Goal: Find specific page/section: Find specific page/section

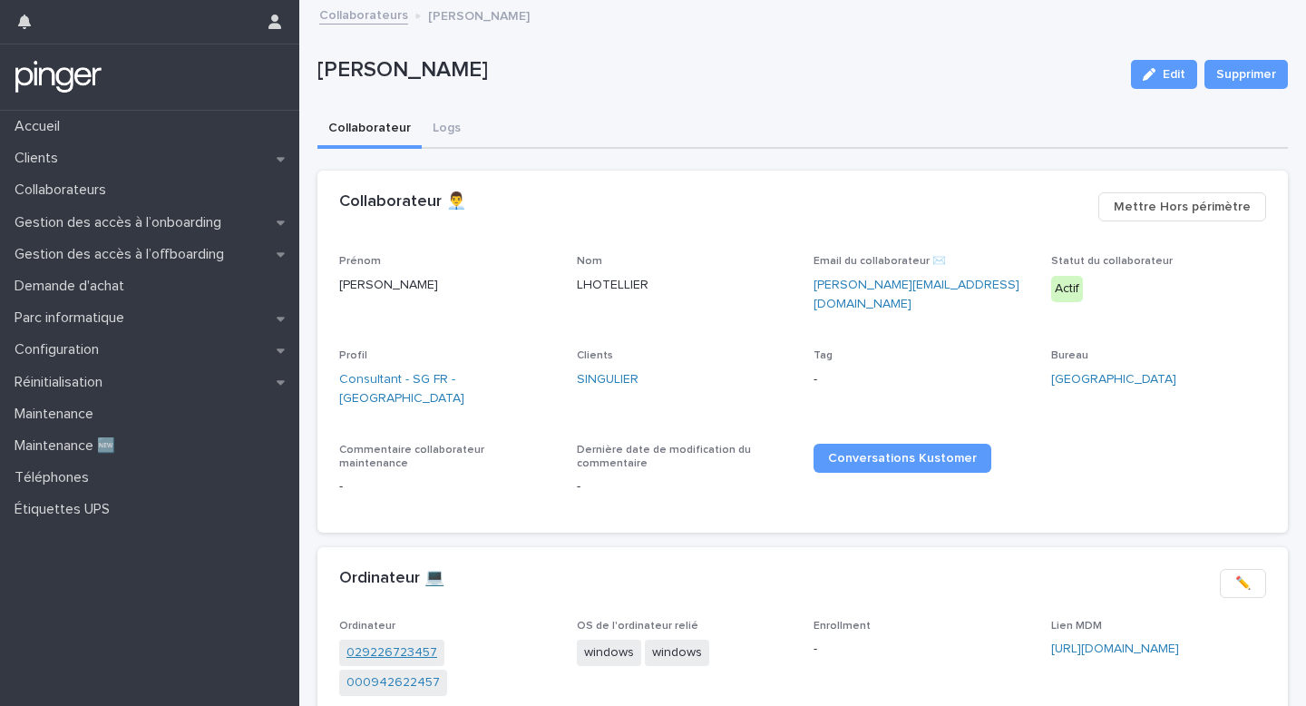
click at [385, 643] on link "029226723457" at bounding box center [391, 652] width 91 height 19
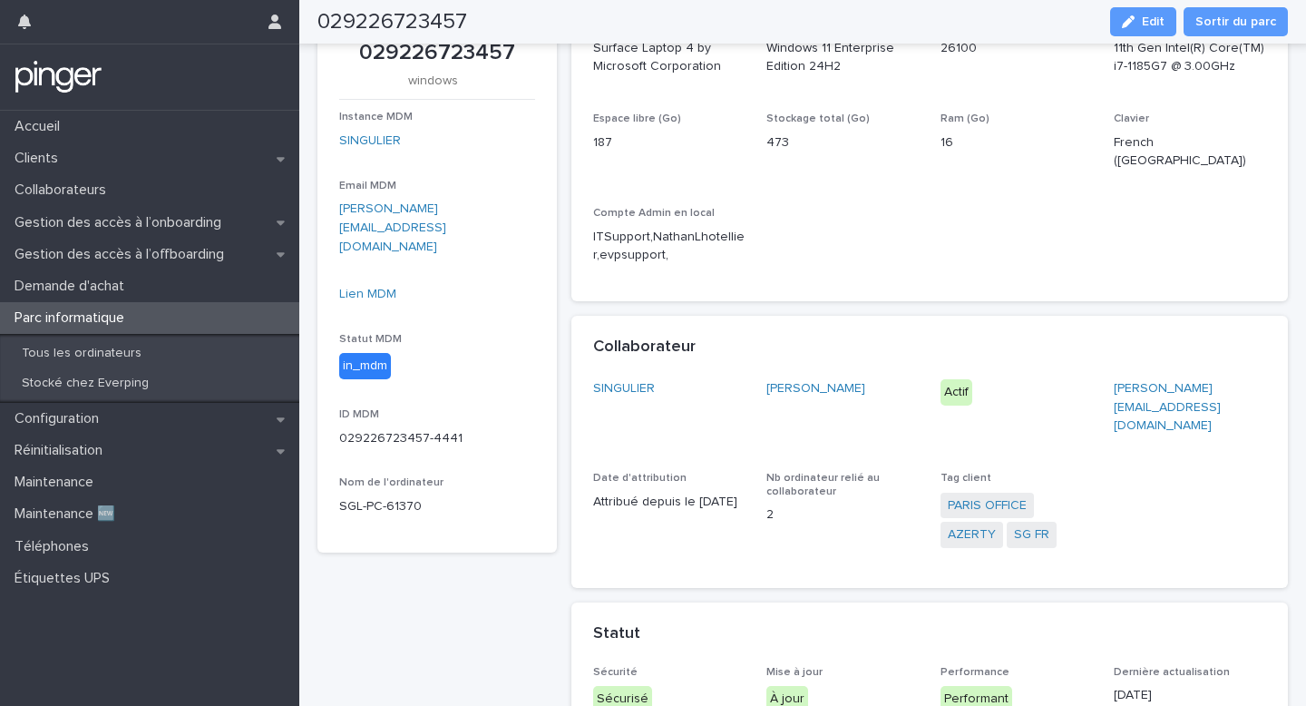
scroll to position [228, 0]
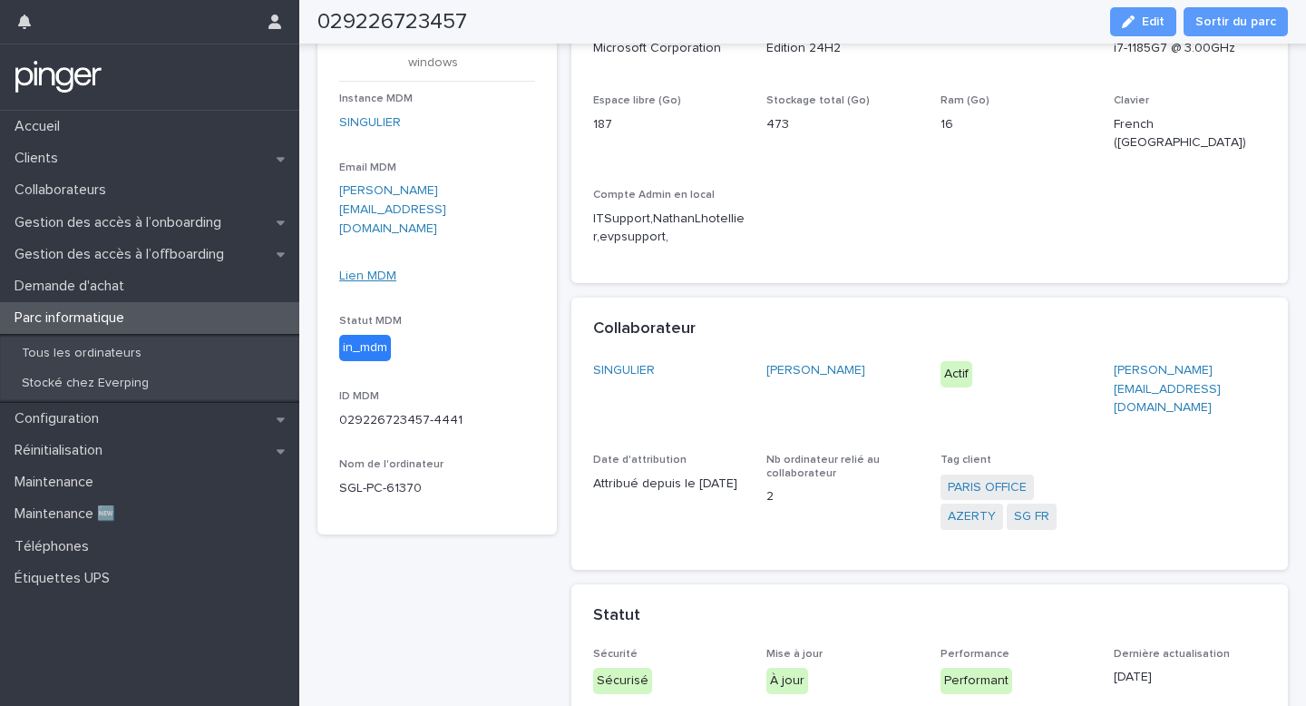
click at [390, 269] on link "Lien MDM" at bounding box center [367, 275] width 57 height 13
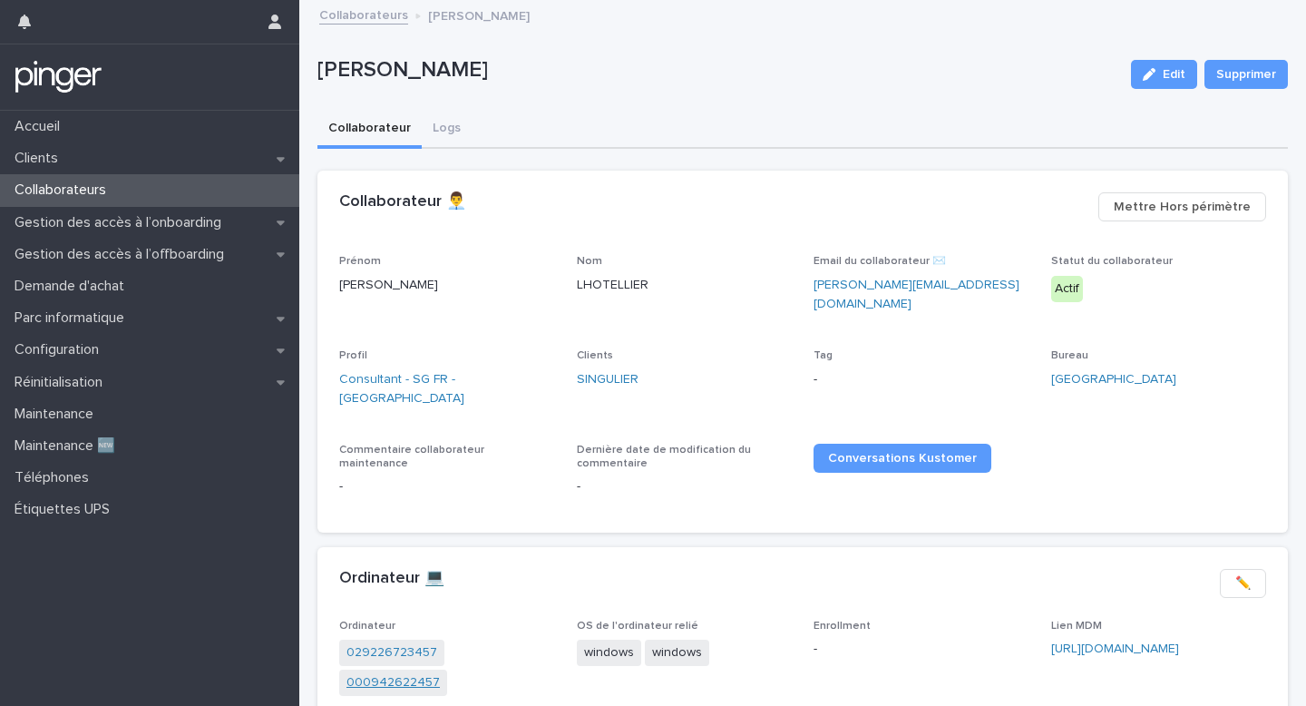
click at [440, 673] on link "000942622457" at bounding box center [392, 682] width 93 height 19
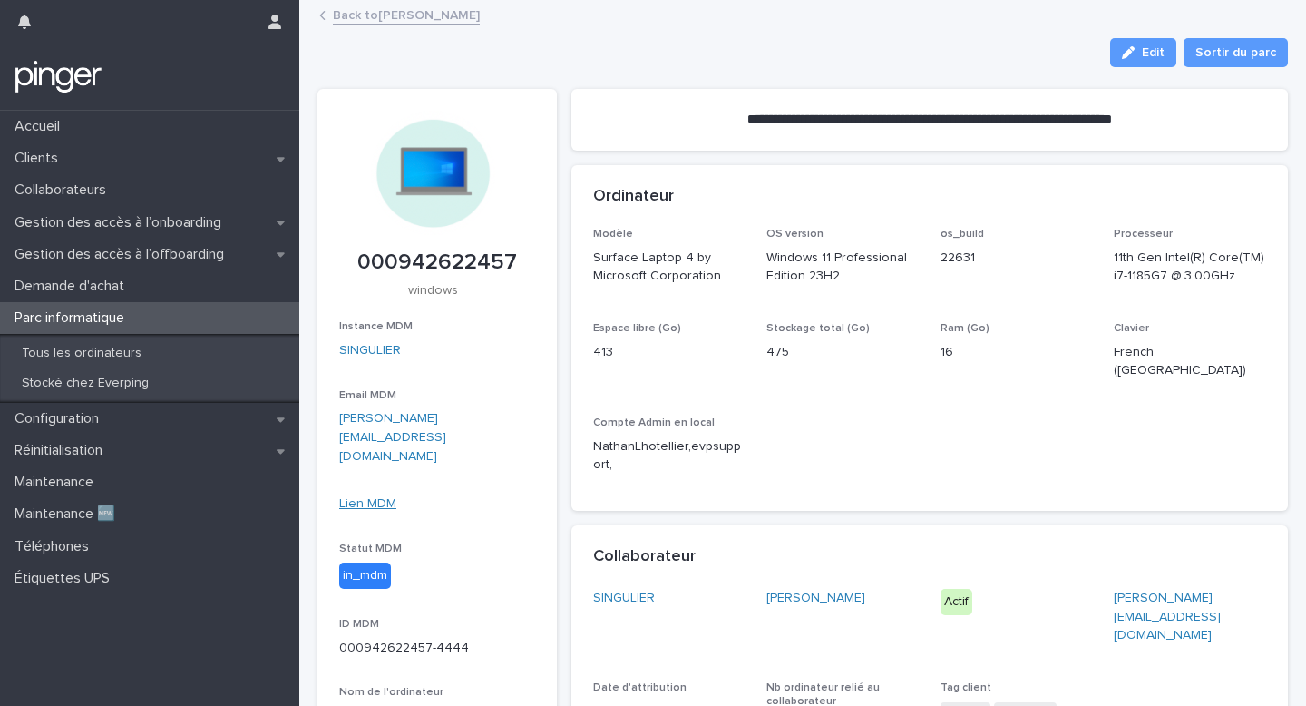
click at [383, 497] on link "Lien MDM" at bounding box center [367, 503] width 57 height 13
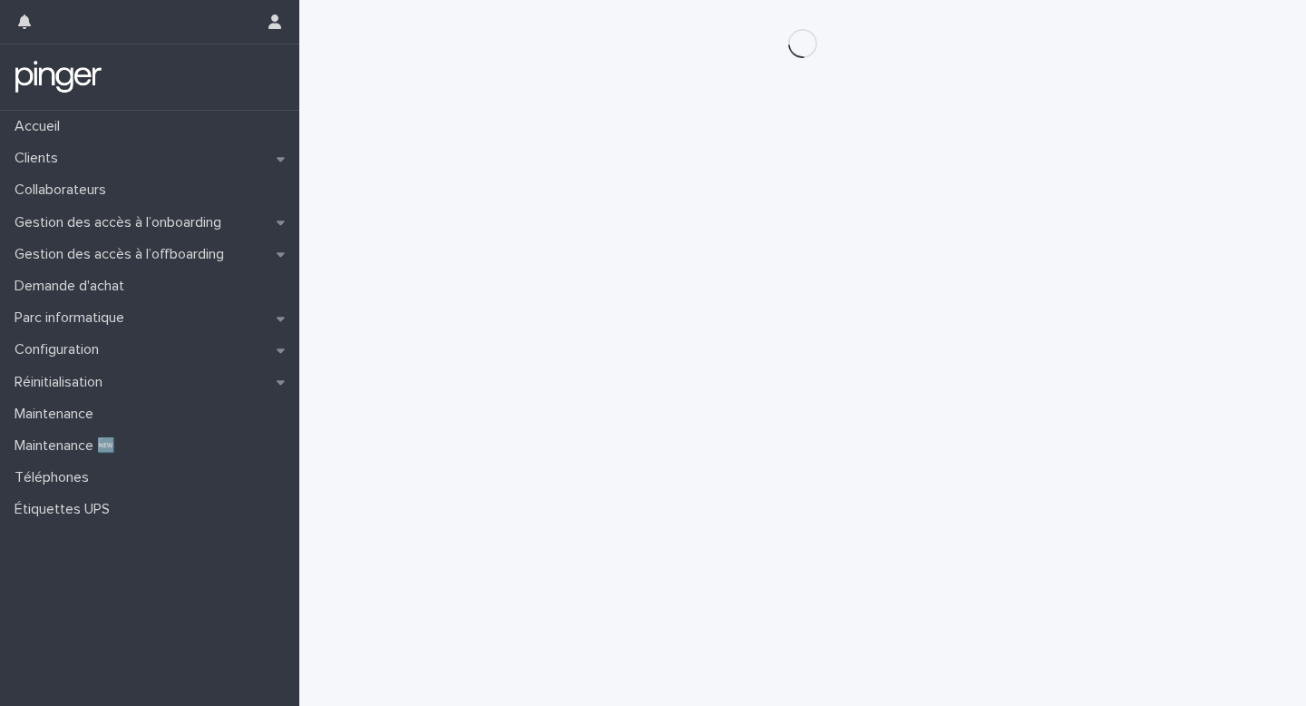
click at [742, 159] on div "Loading... Saving… Loading... Saving…" at bounding box center [802, 330] width 989 height 660
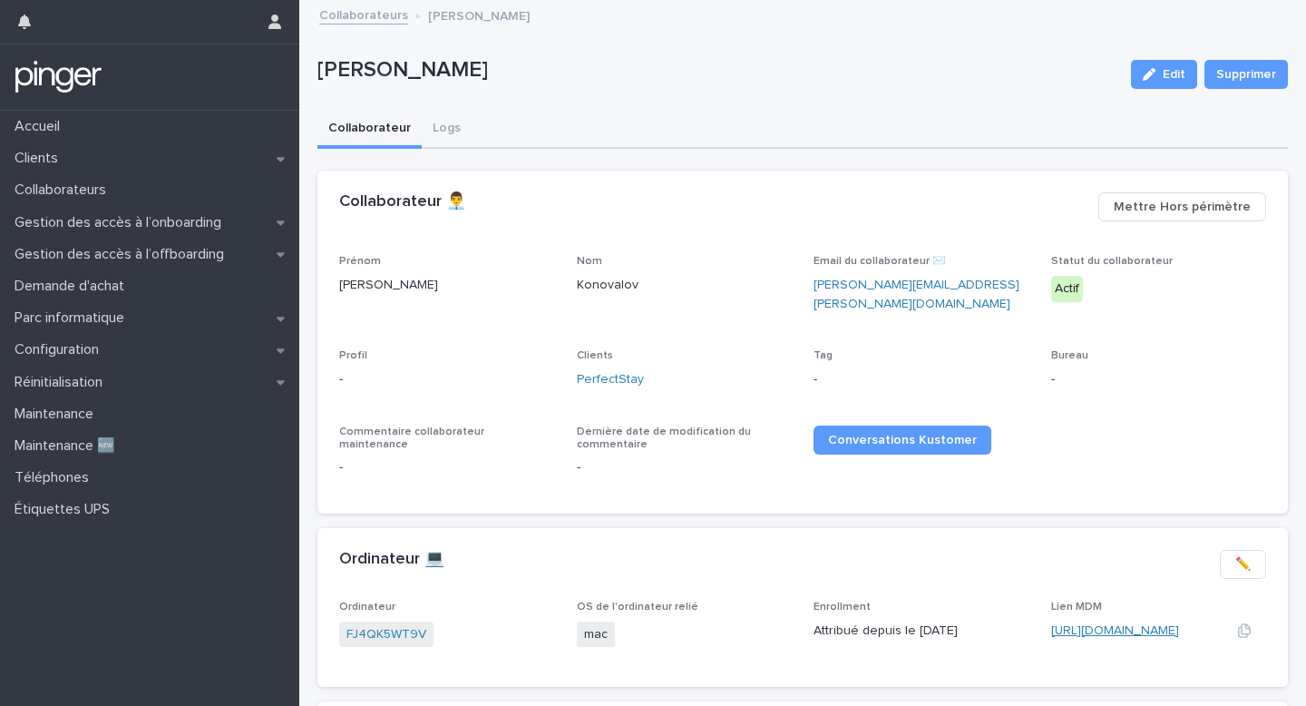
click at [1109, 624] on link "[URL][DOMAIN_NAME]" at bounding box center [1115, 630] width 128 height 13
